Goal: Find specific page/section: Find specific page/section

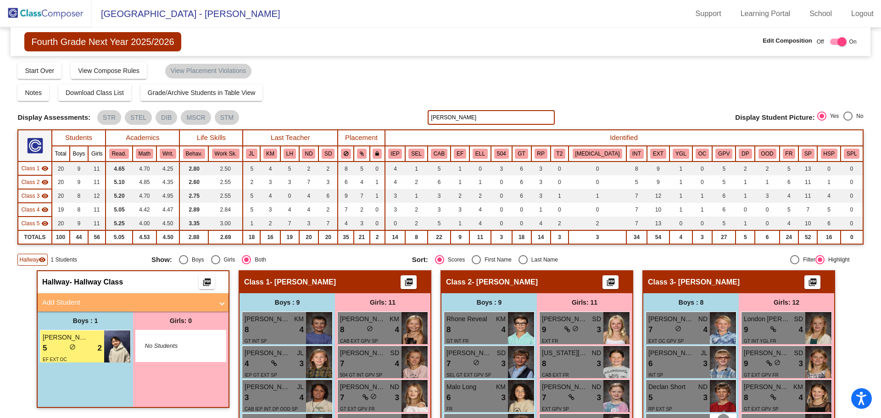
click at [58, 12] on img at bounding box center [46, 13] width 92 height 27
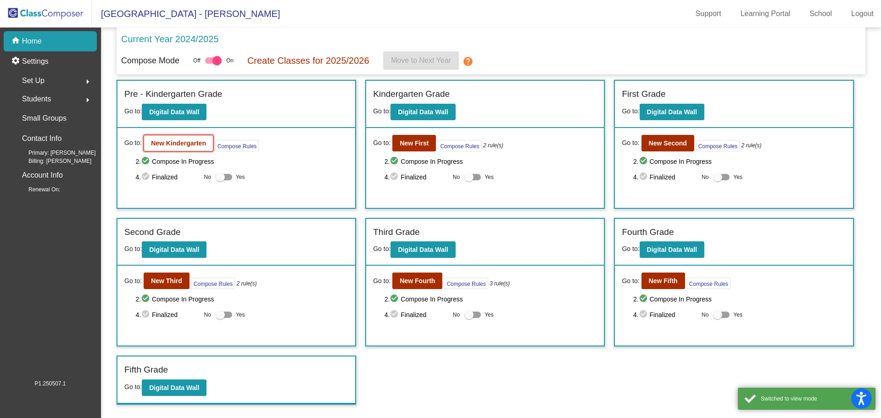
click at [169, 142] on b "New Kindergarten" at bounding box center [178, 142] width 55 height 7
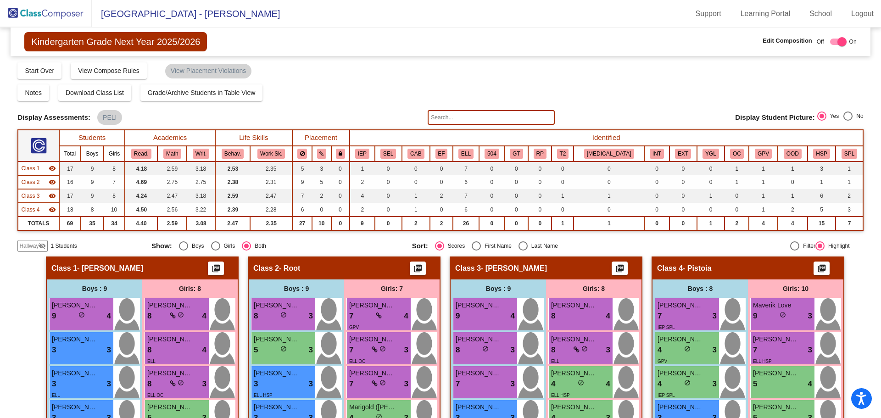
click at [494, 117] on input "text" at bounding box center [491, 117] width 127 height 15
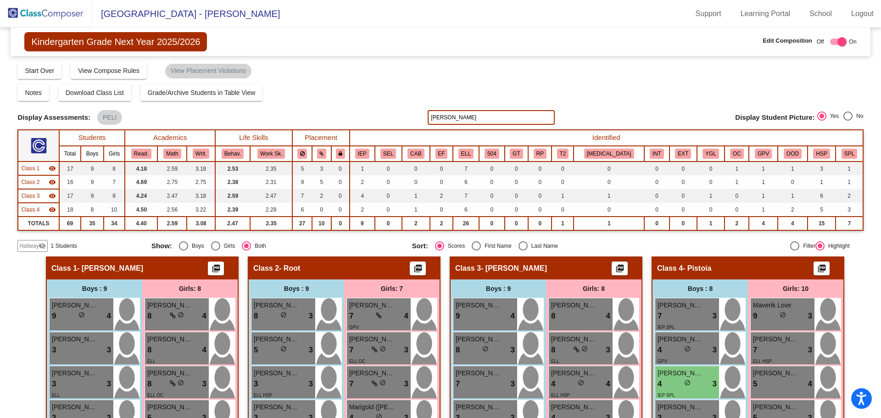
type input "[PERSON_NAME]"
click at [41, 11] on img at bounding box center [46, 13] width 92 height 27
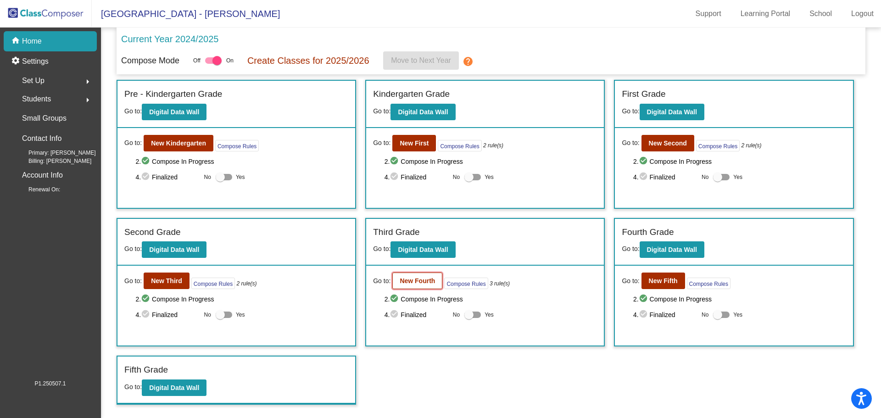
click at [416, 278] on b "New Fourth" at bounding box center [417, 280] width 35 height 7
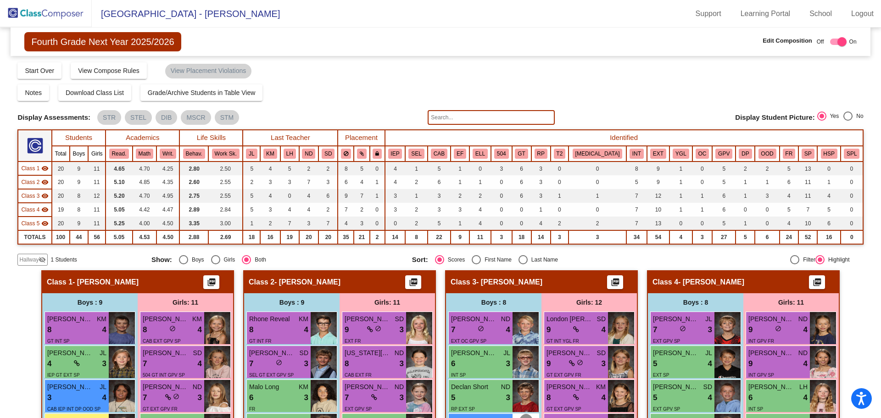
click at [461, 117] on input "text" at bounding box center [491, 117] width 127 height 15
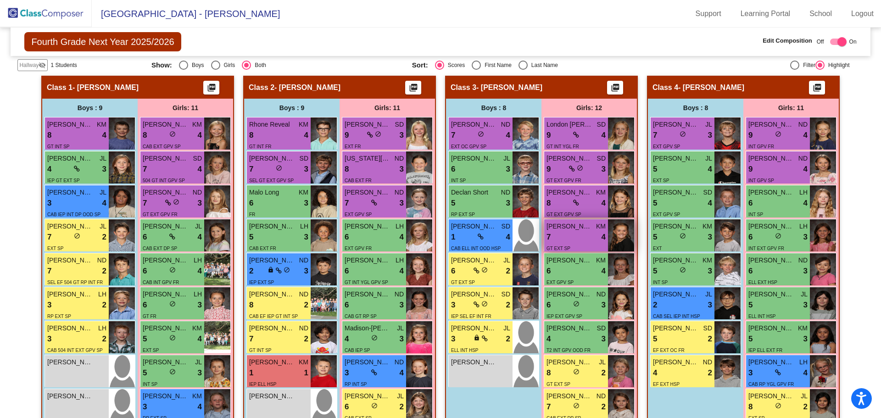
scroll to position [103, 0]
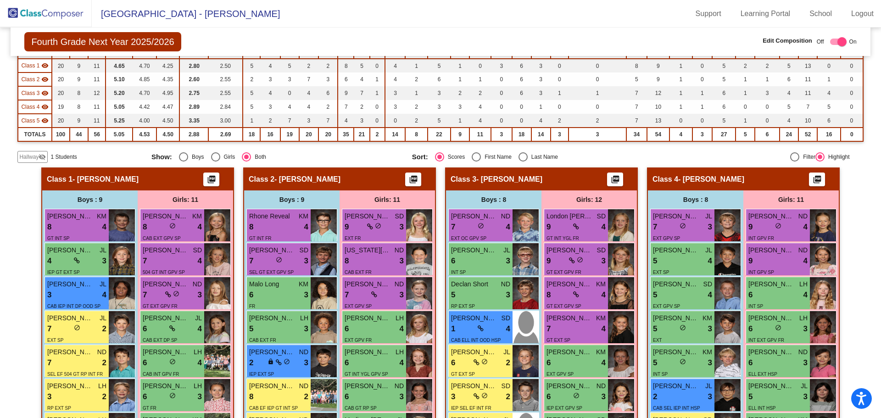
click at [29, 158] on span "Hallway" at bounding box center [28, 157] width 19 height 8
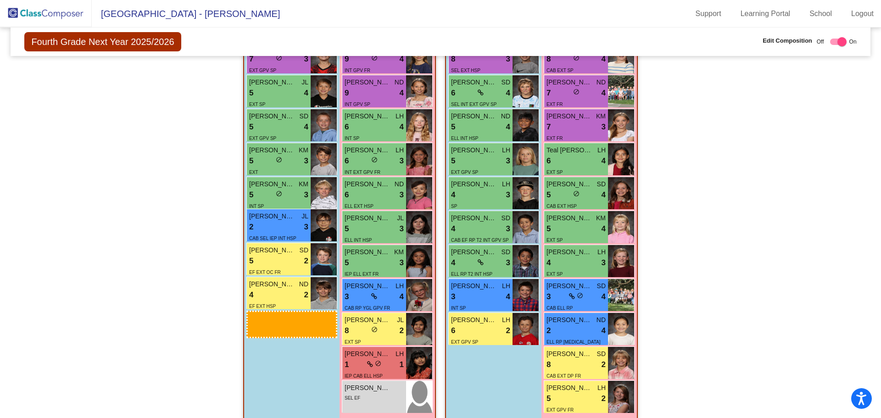
scroll to position [745, 0]
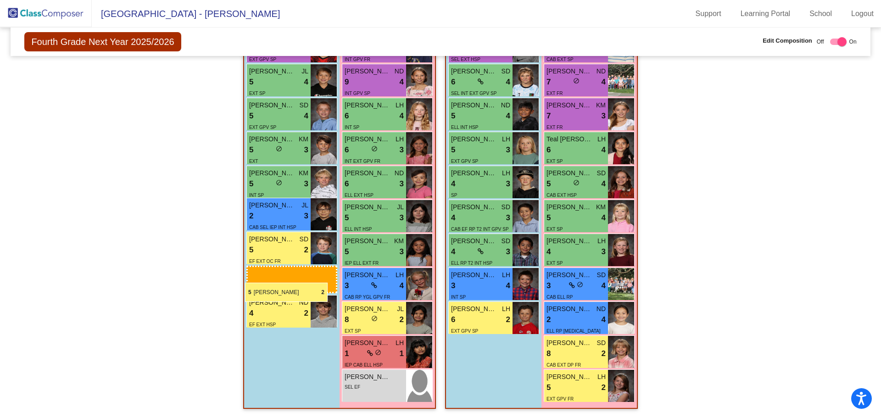
drag, startPoint x: 75, startPoint y: 243, endPoint x: 245, endPoint y: 283, distance: 174.8
